Goal: Information Seeking & Learning: Learn about a topic

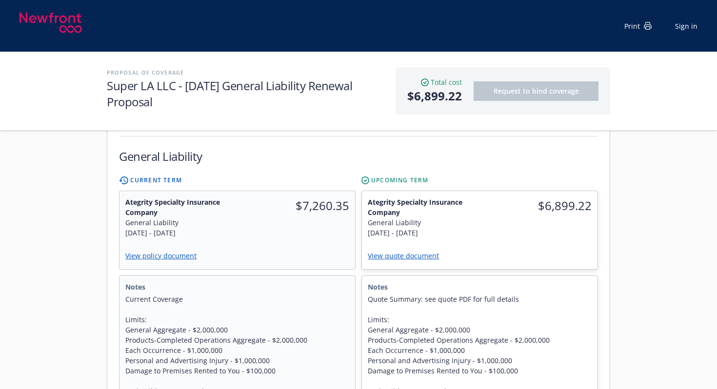
scroll to position [275, 0]
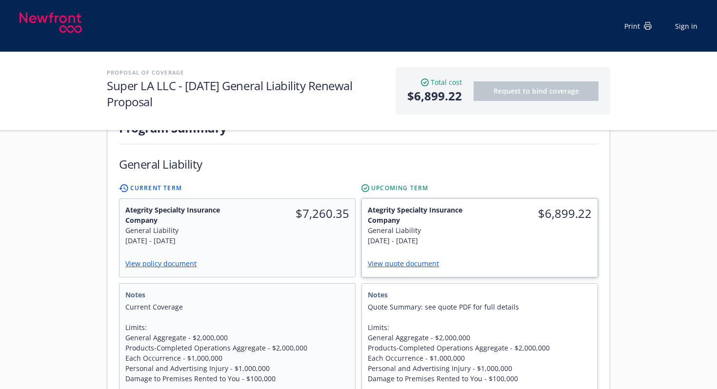
click at [415, 259] on link "View quote document" at bounding box center [407, 263] width 79 height 9
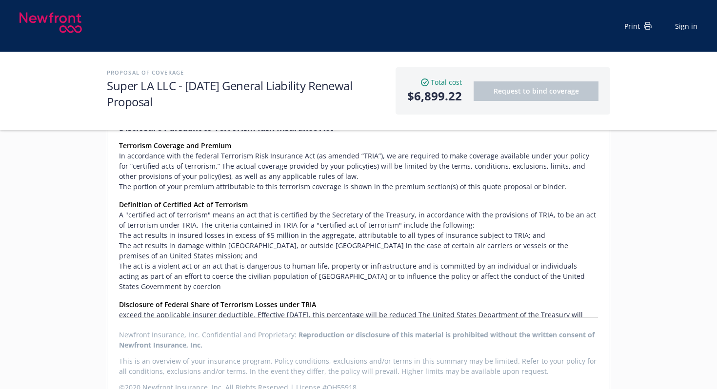
scroll to position [743, 0]
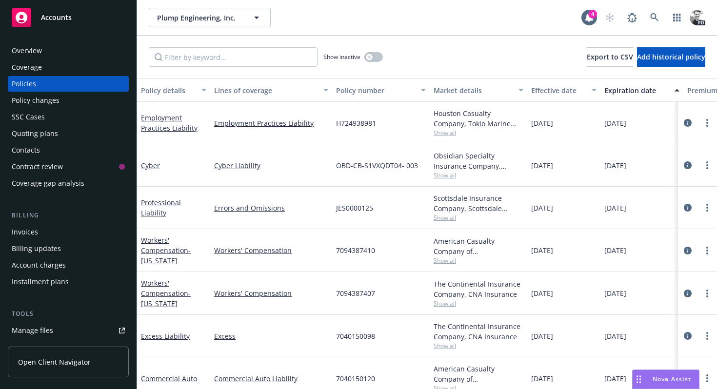
click at [61, 14] on span "Accounts" at bounding box center [56, 18] width 31 height 8
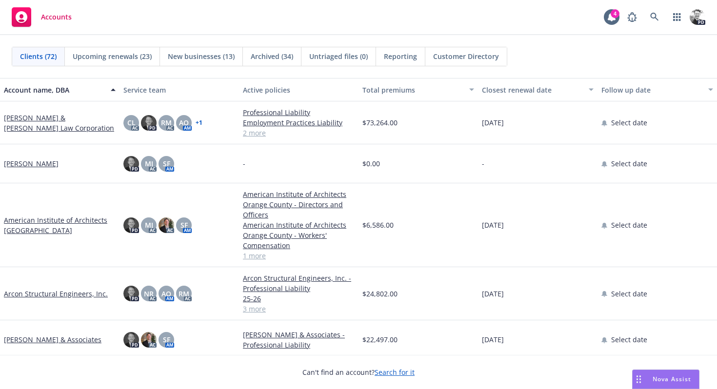
click at [662, 383] on span "Nova Assist" at bounding box center [672, 379] width 39 height 8
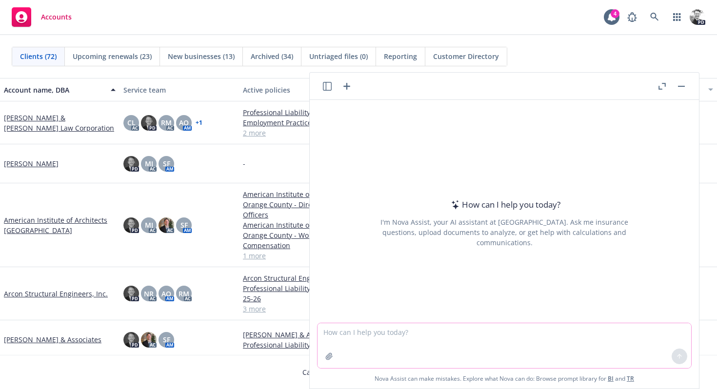
click at [508, 328] on textarea at bounding box center [505, 346] width 374 height 45
type textarea "create a report for all of my active clients showing which lines of coverage we…"
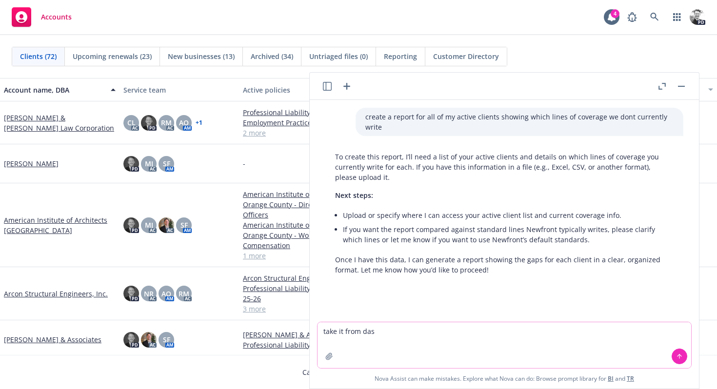
type textarea "take it from dash"
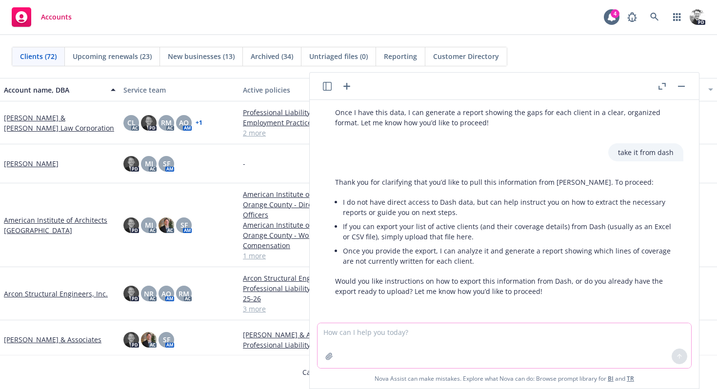
scroll to position [148, 0]
type textarea "when will you have access to dash"
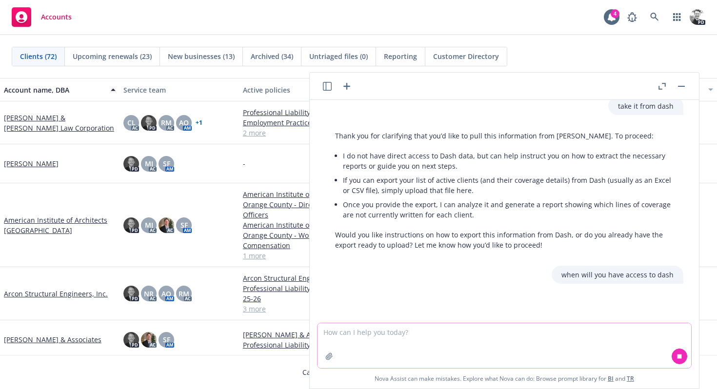
type textarea "s"
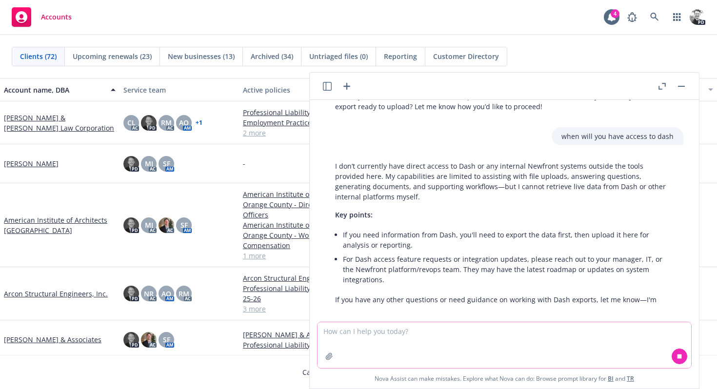
scroll to position [343, 0]
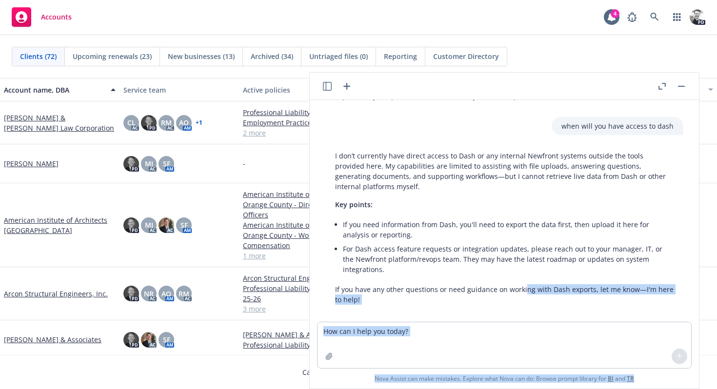
drag, startPoint x: 522, startPoint y: 282, endPoint x: 467, endPoint y: 389, distance: 120.3
click at [467, 389] on div "create a report for all of my active clients showing which lines of coverage we…" at bounding box center [504, 230] width 390 height 317
